Goal: Transaction & Acquisition: Purchase product/service

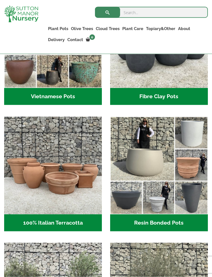
scroll to position [225, 0]
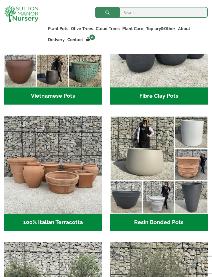
click at [162, 188] on img "Visit product category Resin Bonded Pots" at bounding box center [159, 165] width 98 height 98
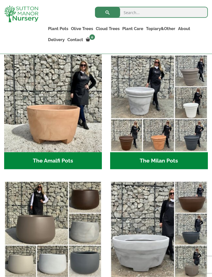
scroll to position [181, 0]
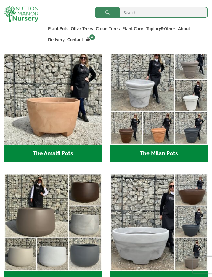
click at [168, 124] on img "Visit product category The Milan Pots" at bounding box center [159, 96] width 98 height 98
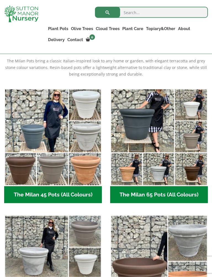
scroll to position [134, 0]
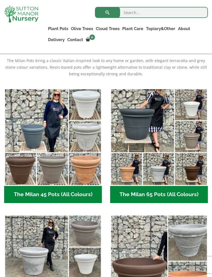
click at [132, 175] on img "Visit product category The Milan 65 Pots (All Colours)" at bounding box center [159, 137] width 98 height 98
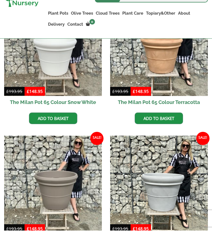
scroll to position [213, 0]
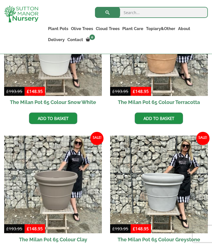
click at [171, 78] on img at bounding box center [159, 47] width 98 height 98
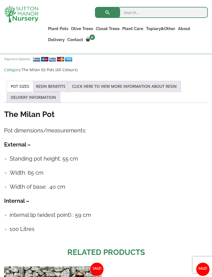
scroll to position [532, 0]
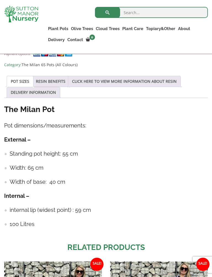
click at [84, 194] on div "The Milan Pot Pot dimensions/measurements: External – Standing pot height: 55 c…" at bounding box center [106, 169] width 204 height 130
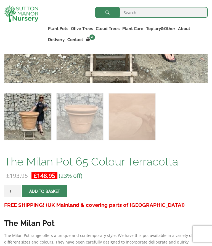
scroll to position [275, 0]
click at [54, 194] on button "Add to basket" at bounding box center [45, 191] width 46 height 12
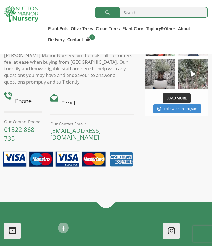
scroll to position [1106, 0]
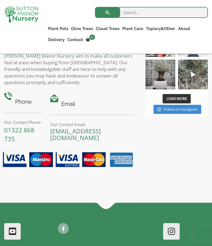
click at [94, 160] on img at bounding box center [67, 160] width 134 height 20
click at [181, 142] on div "Contact Sutton Manor Nursery Sutton Manor Nursery aim to make all customers fee…" at bounding box center [106, 111] width 212 height 183
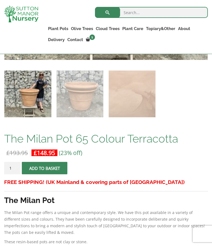
scroll to position [322, 0]
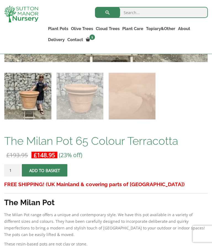
click at [45, 171] on span "submit" at bounding box center [45, 171] width 0 height 0
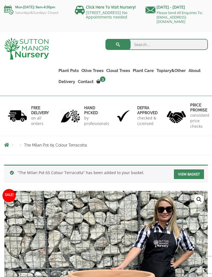
click at [189, 173] on link "View basket" at bounding box center [189, 175] width 30 height 10
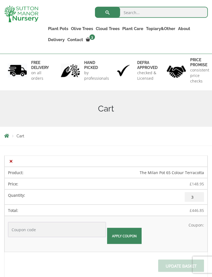
scroll to position [36, 0]
click at [195, 194] on input "3" at bounding box center [194, 197] width 19 height 10
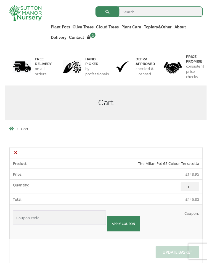
scroll to position [64, 0]
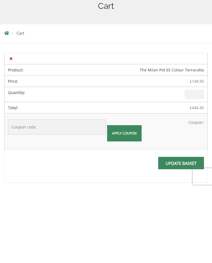
type input "1"
click at [180, 232] on input "Update basket" at bounding box center [181, 238] width 46 height 12
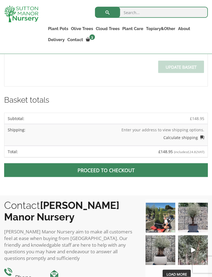
scroll to position [258, 0]
click at [106, 170] on span at bounding box center [106, 170] width 0 height 0
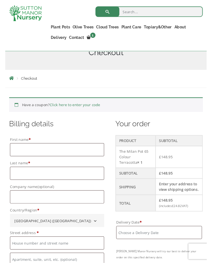
scroll to position [89, 0]
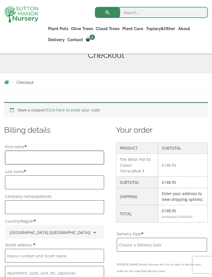
click at [26, 155] on input "First name *" at bounding box center [54, 158] width 99 height 14
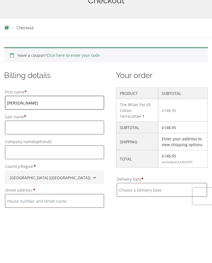
type input "Sam"
click at [60, 176] on input "Last name *" at bounding box center [54, 183] width 99 height 14
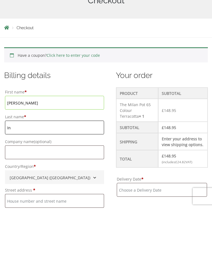
type input "I"
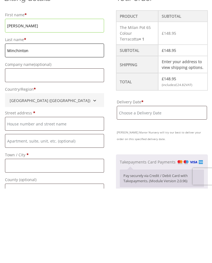
scroll to position [147, 0]
type input "Minchinton"
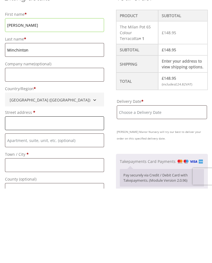
click at [80, 191] on input "Street address *" at bounding box center [54, 198] width 99 height 14
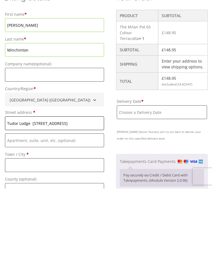
type input "Tudor Lodge 3 Badger Close"
click at [53, 233] on input "Town / City *" at bounding box center [54, 240] width 99 height 14
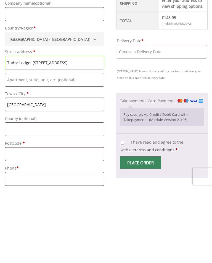
scroll to position [212, 0]
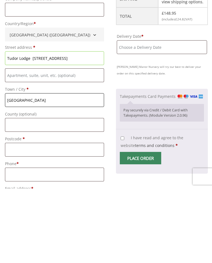
type input "Exeter"
click at [52, 218] on input "Postcode *" at bounding box center [54, 225] width 99 height 14
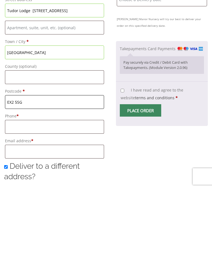
scroll to position [261, 0]
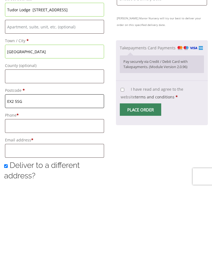
type input "EX2 5SG"
click at [57, 194] on input "Phone *" at bounding box center [54, 201] width 99 height 14
type input "07824641826"
click at [74, 219] on input "Email address *" at bounding box center [54, 226] width 99 height 14
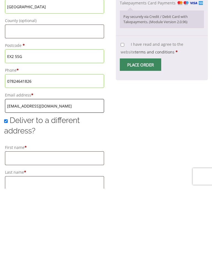
scroll to position [309, 0]
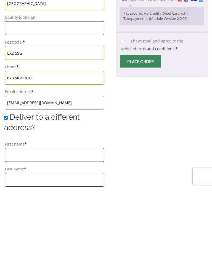
type input "samminchuk@aol.com"
click at [7, 191] on input "Deliver to a different address?" at bounding box center [6, 193] width 4 height 4
checkbox input "false"
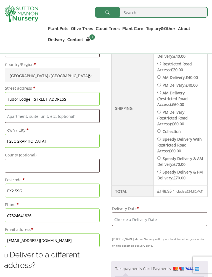
scroll to position [247, 0]
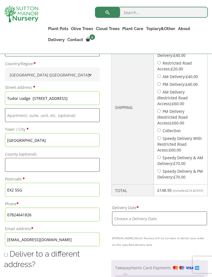
click at [156, 214] on input "Delivery Date *" at bounding box center [159, 219] width 95 height 14
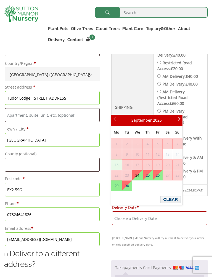
click at [155, 215] on input "Delivery Date *" at bounding box center [159, 219] width 95 height 14
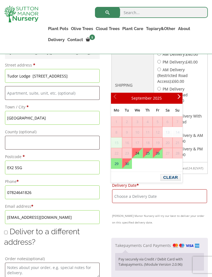
scroll to position [269, 0]
click at [149, 144] on span "18" at bounding box center [147, 143] width 9 height 10
click at [177, 132] on span "14" at bounding box center [177, 133] width 9 height 10
click at [136, 155] on link "24" at bounding box center [137, 154] width 10 height 10
type input "24 September, 2025"
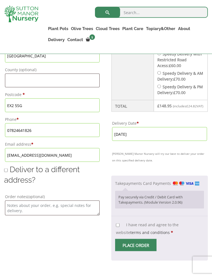
scroll to position [332, 0]
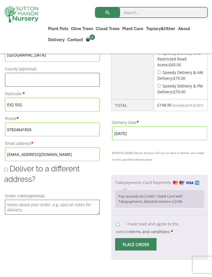
click at [176, 194] on p "Pay securely via Credit / Debit Card with Takepayments. (Module Version 2.0.96)" at bounding box center [159, 199] width 82 height 11
click at [118, 223] on input "I have read and agree to the website terms and conditions *" at bounding box center [118, 225] width 4 height 4
checkbox input "true"
click at [141, 241] on input "Place order" at bounding box center [135, 244] width 41 height 12
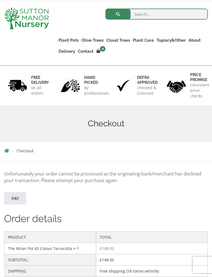
scroll to position [30, 0]
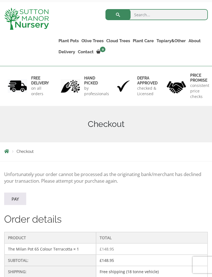
click at [15, 196] on link "Pay" at bounding box center [15, 199] width 22 height 12
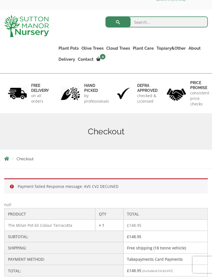
scroll to position [23, 0]
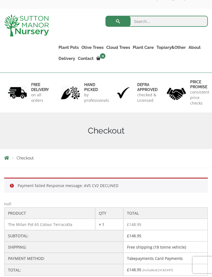
click at [26, 156] on span "Checkout" at bounding box center [25, 158] width 17 height 4
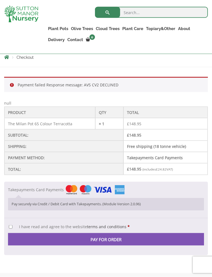
scroll to position [119, 0]
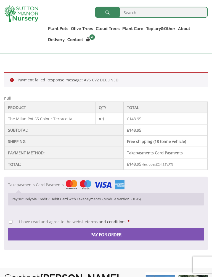
click at [117, 232] on button "Pay for order" at bounding box center [106, 234] width 196 height 12
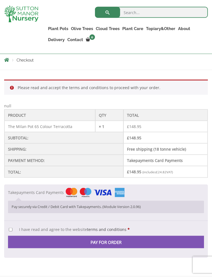
scroll to position [112, 0]
click at [12, 228] on input "I have read and agree to the website terms and conditions *" at bounding box center [11, 230] width 4 height 4
checkbox input "true"
click at [121, 239] on button "Pay for order" at bounding box center [106, 242] width 196 height 12
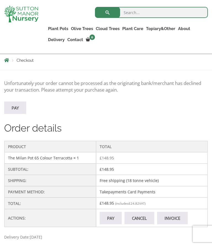
scroll to position [110, 0]
